Goal: Task Accomplishment & Management: Manage account settings

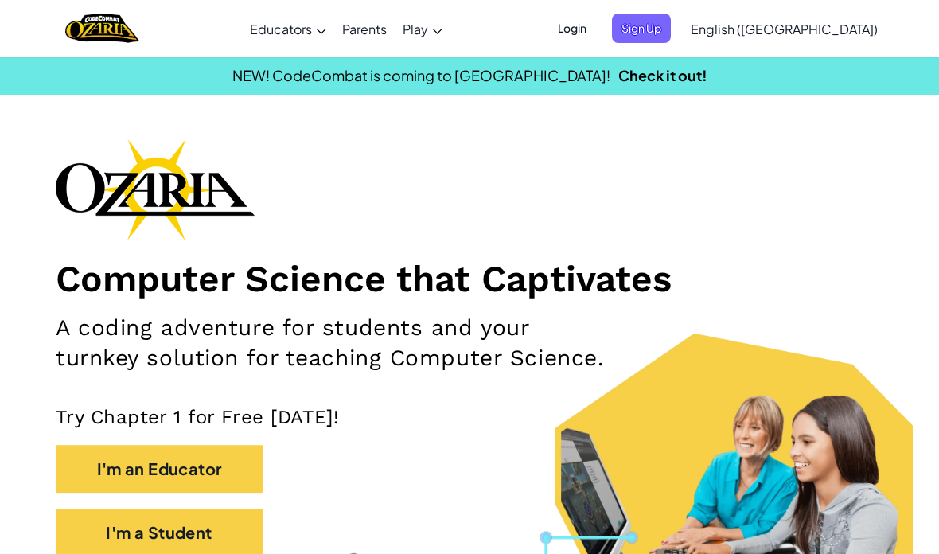
click at [671, 25] on span "Sign Up" at bounding box center [641, 28] width 59 height 29
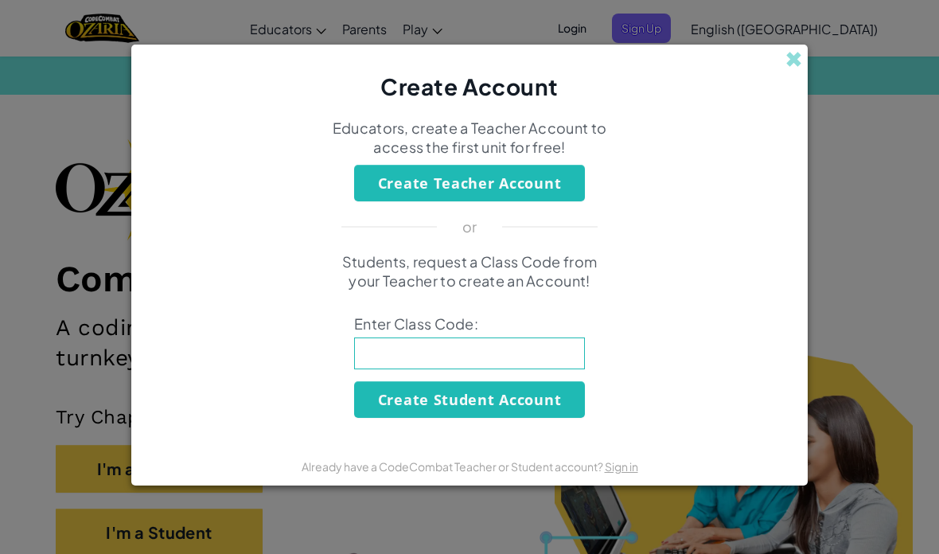
click at [805, 55] on div "Create Account" at bounding box center [469, 74] width 676 height 58
click at [801, 60] on span at bounding box center [793, 59] width 17 height 17
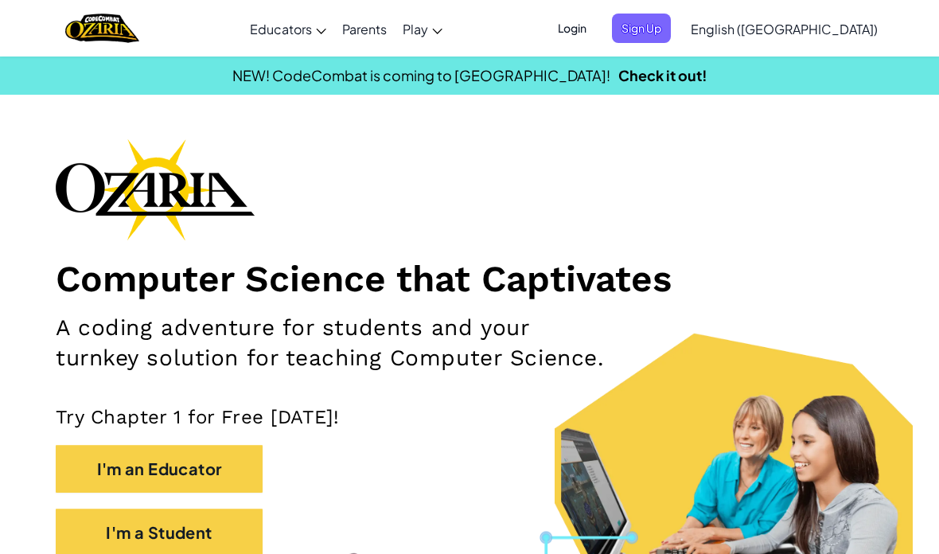
click at [596, 22] on span "Login" at bounding box center [572, 28] width 48 height 29
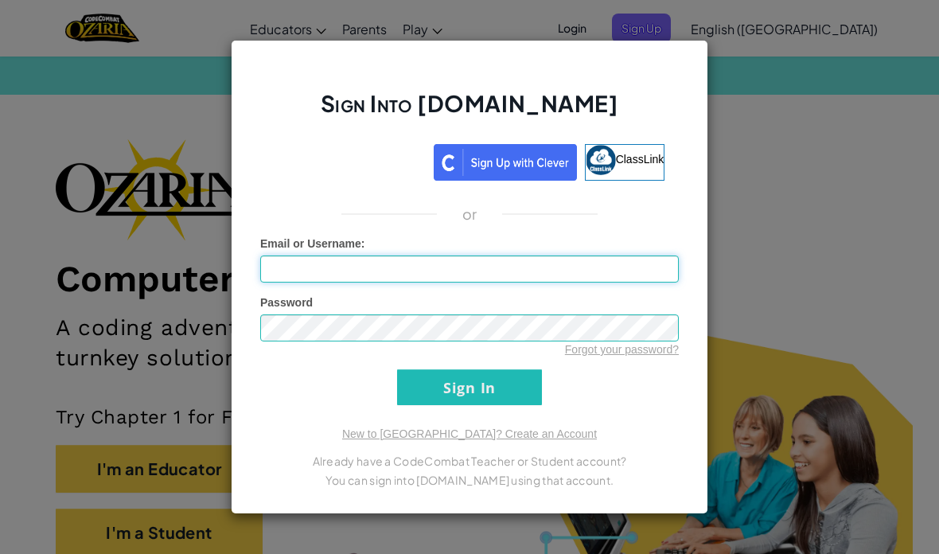
type input "ilikeapplesandbananas"
click at [495, 385] on input "Sign In" at bounding box center [469, 387] width 145 height 36
